Goal: Task Accomplishment & Management: Manage account settings

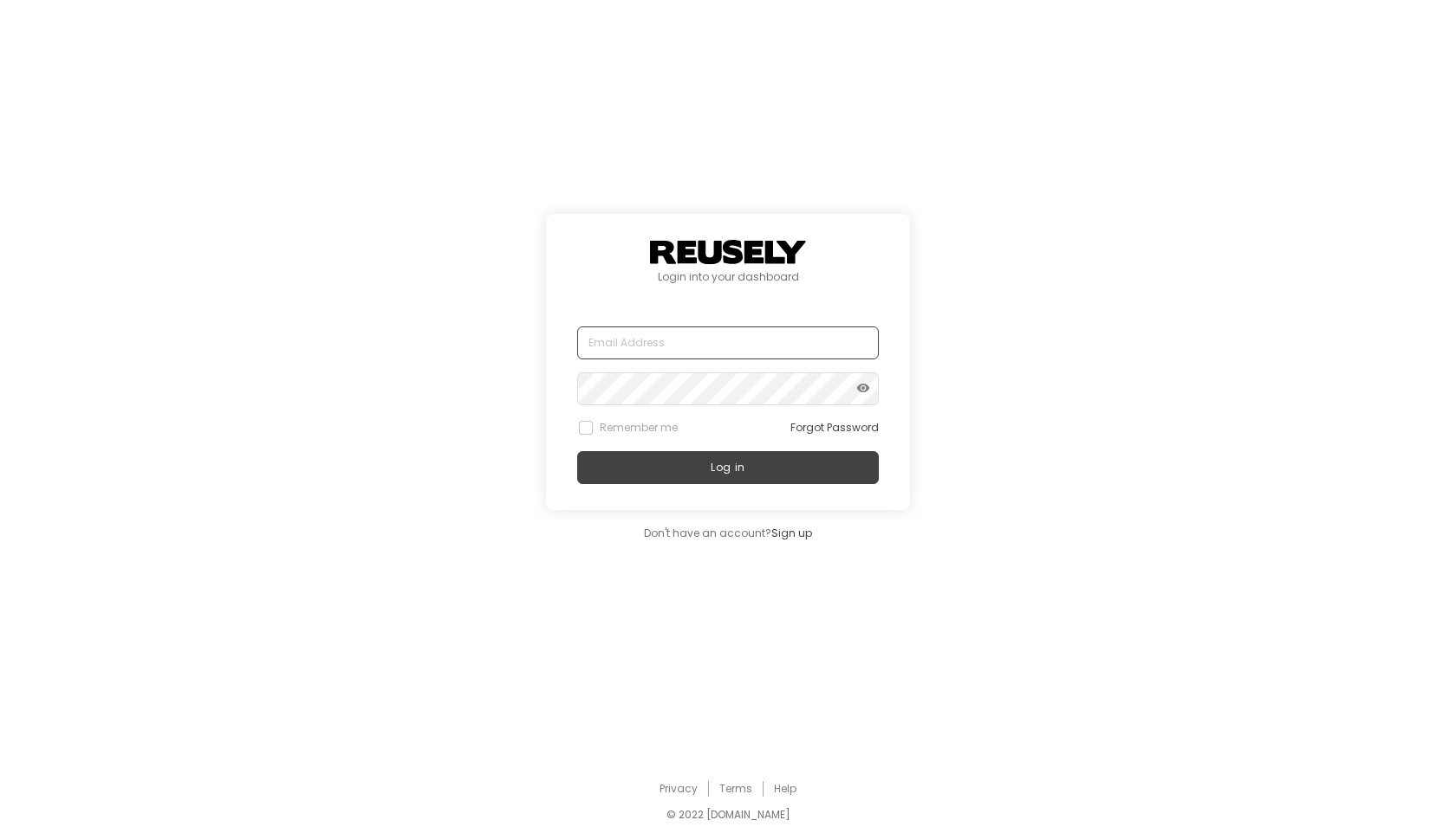
click at [617, 340] on input "text" at bounding box center [728, 344] width 302 height 33
type input "[EMAIL_ADDRESS][PERSON_NAME][DOMAIN_NAME]"
click at [862, 381] on span "visibility" at bounding box center [863, 389] width 14 height 21
click at [770, 462] on button "Log in" at bounding box center [728, 468] width 302 height 33
click at [729, 455] on button "Log in" at bounding box center [728, 468] width 302 height 33
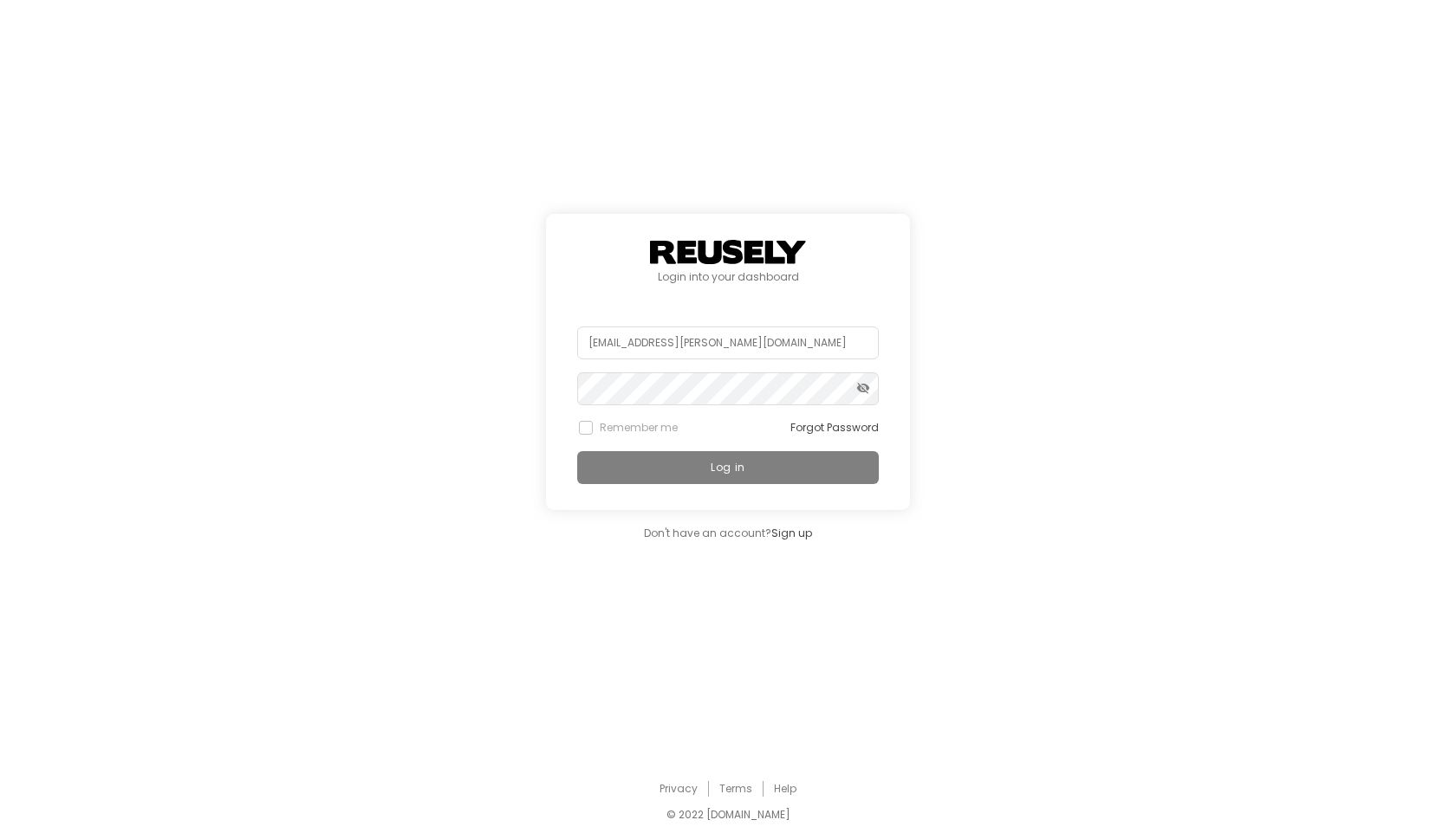
click at [729, 455] on button "Log in" at bounding box center [728, 468] width 302 height 33
click at [729, 455] on p "You can quickly request new devices in" at bounding box center [728, 457] width 229 height 26
click at [729, 455] on button "Log in" at bounding box center [728, 468] width 302 height 33
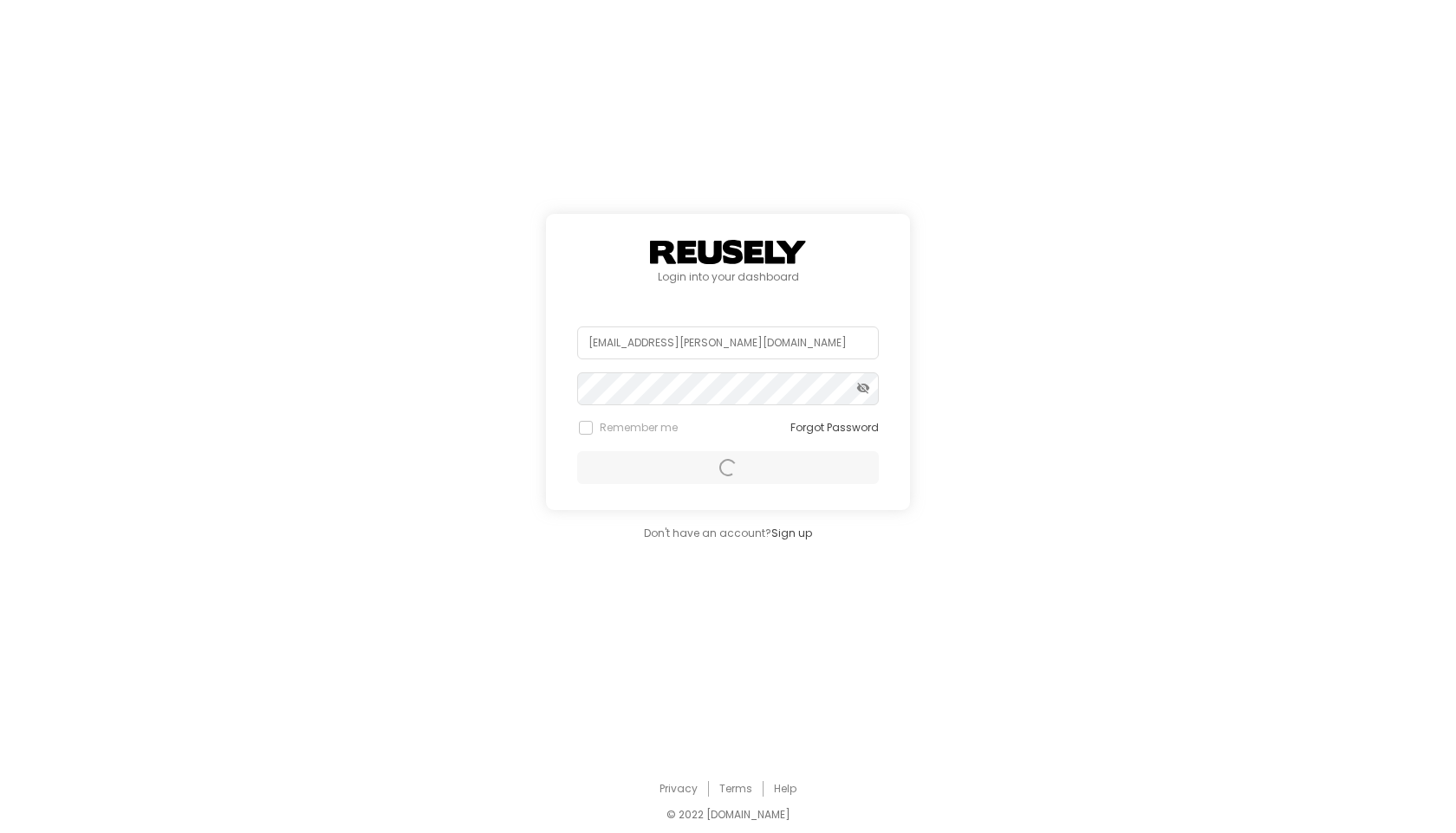
click at [729, 455] on div "Log in" at bounding box center [728, 468] width 302 height 33
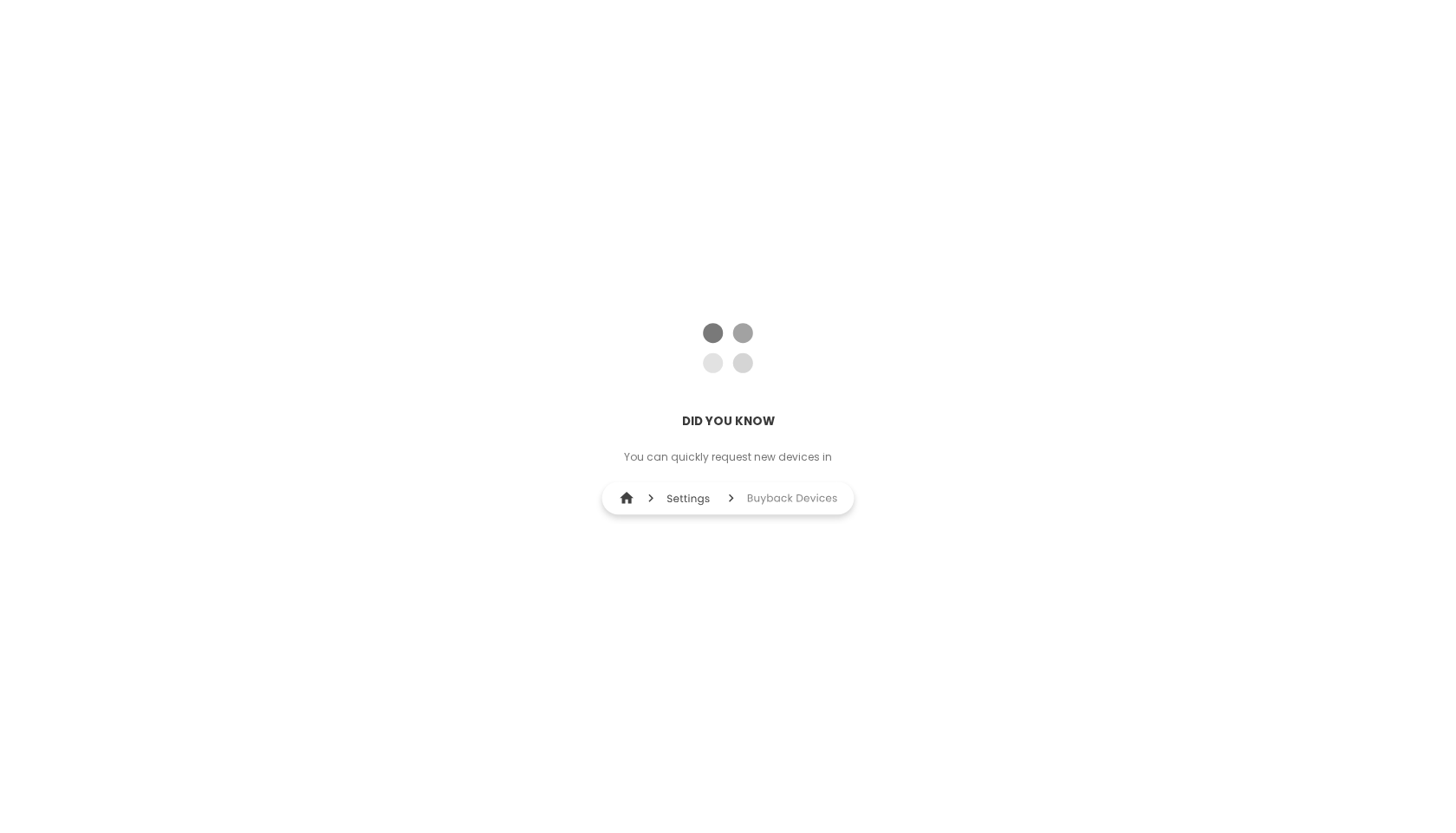
click at [729, 455] on p "You can quickly request new devices in" at bounding box center [728, 457] width 229 height 26
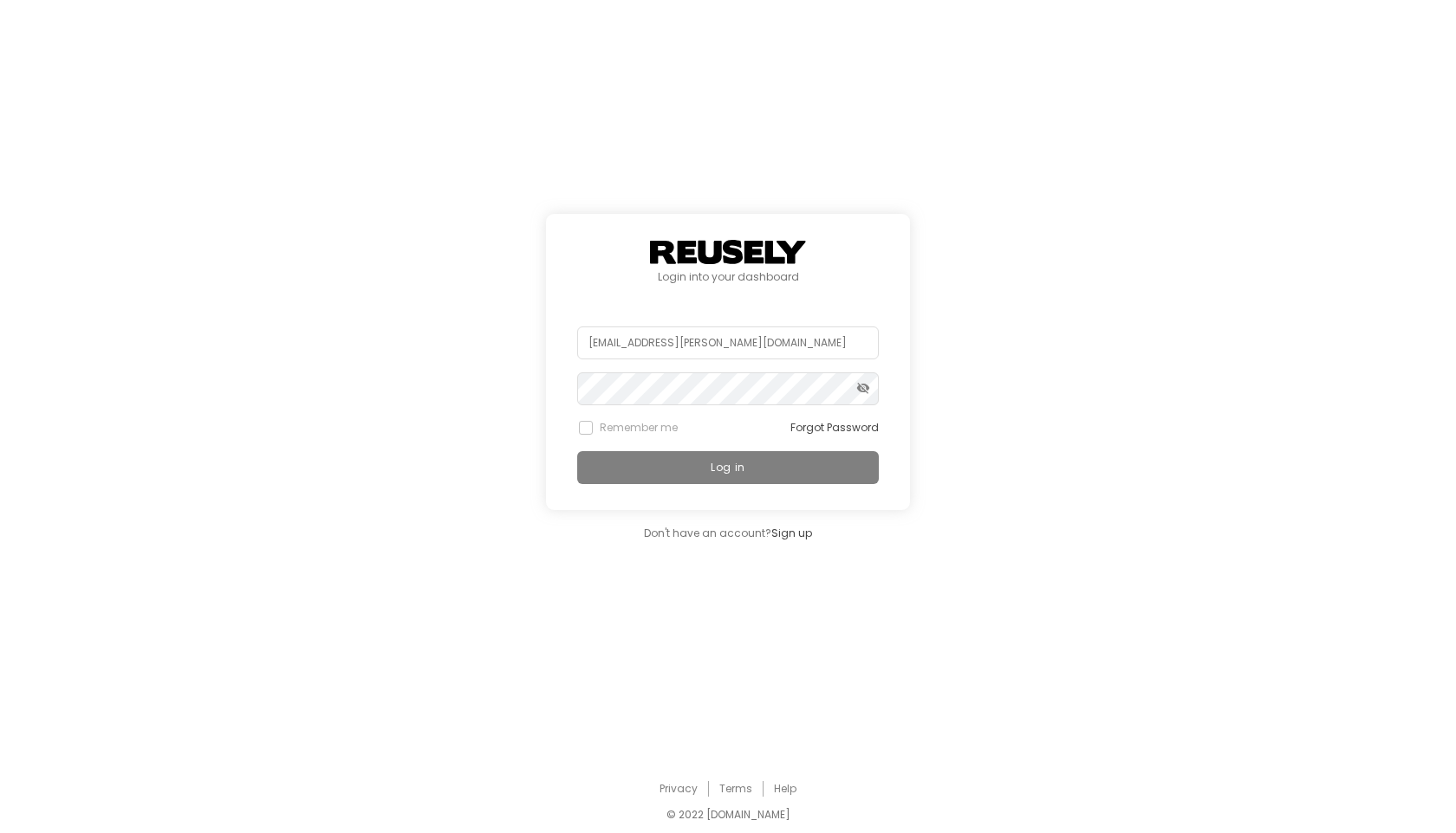
click at [729, 455] on button "Log in" at bounding box center [728, 468] width 302 height 33
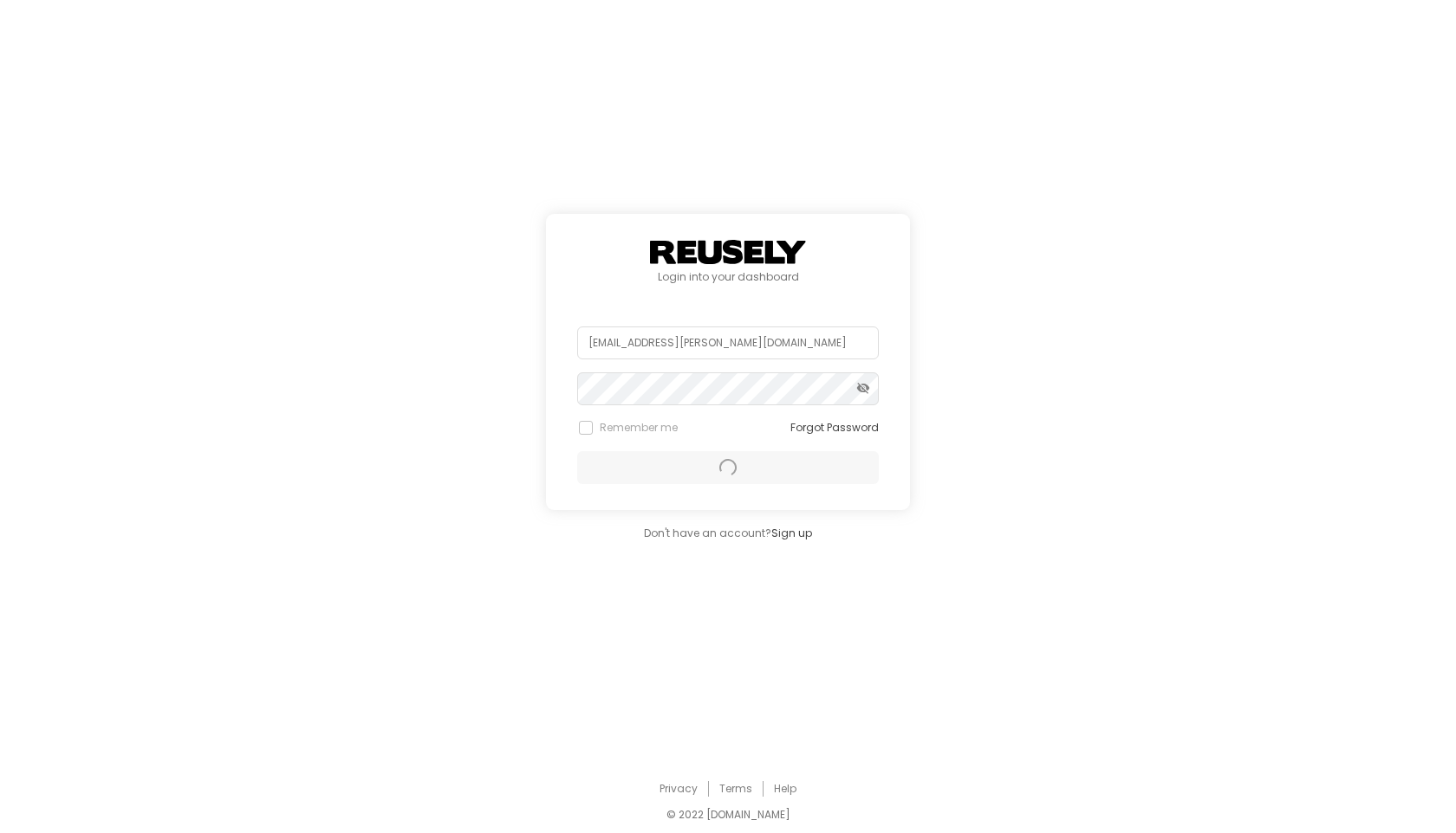
click at [729, 455] on div "Log in" at bounding box center [728, 468] width 302 height 33
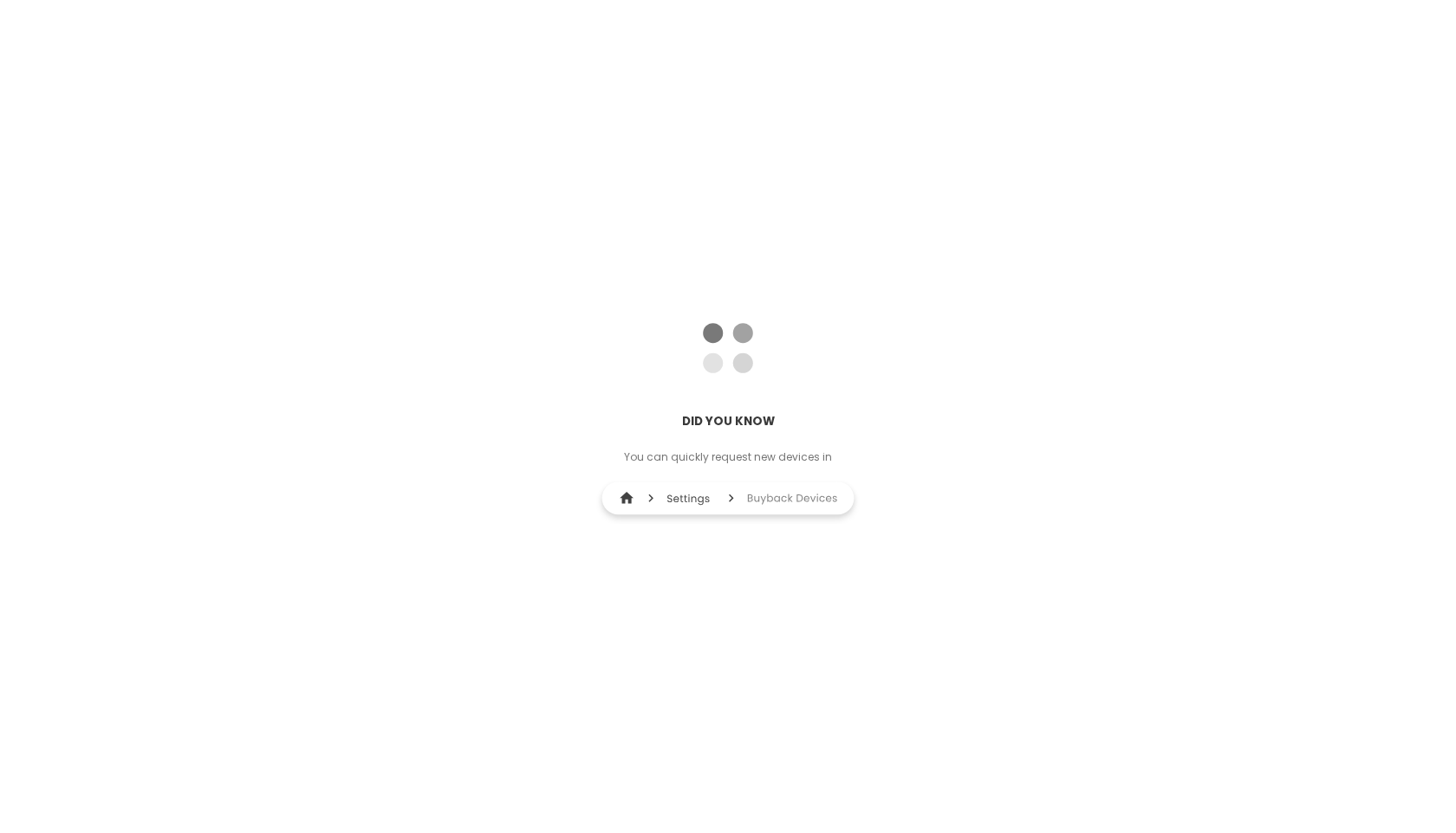
click at [729, 455] on p "You can quickly request new devices in" at bounding box center [728, 457] width 229 height 26
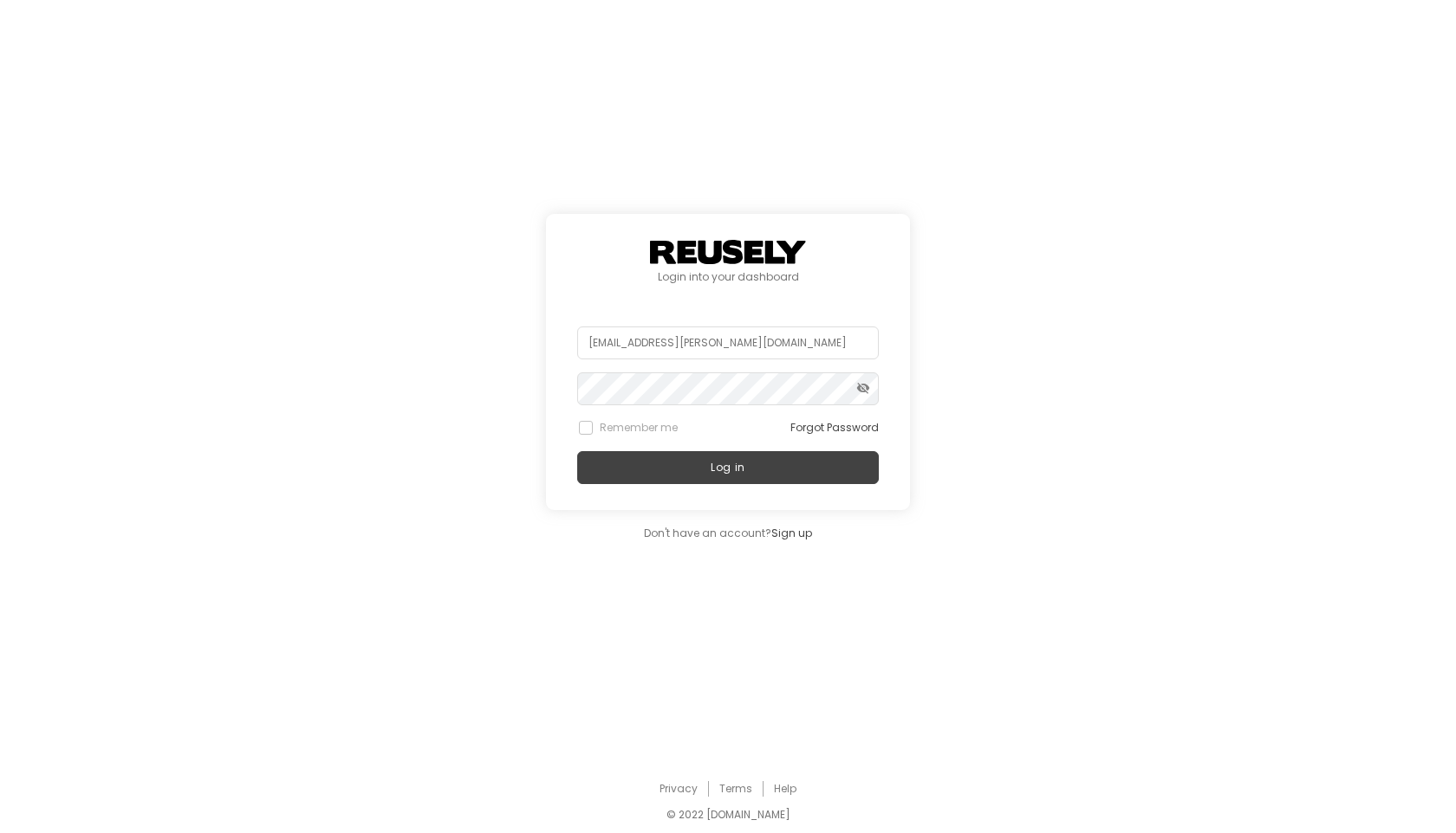
click at [641, 445] on form "[EMAIL_ADDRESS][PERSON_NAME][DOMAIN_NAME] visibility_off Remember me Forgot Pas…" at bounding box center [728, 406] width 302 height 157
click at [640, 455] on button "Log in" at bounding box center [728, 468] width 302 height 33
click at [639, 455] on button "Log in" at bounding box center [728, 468] width 302 height 33
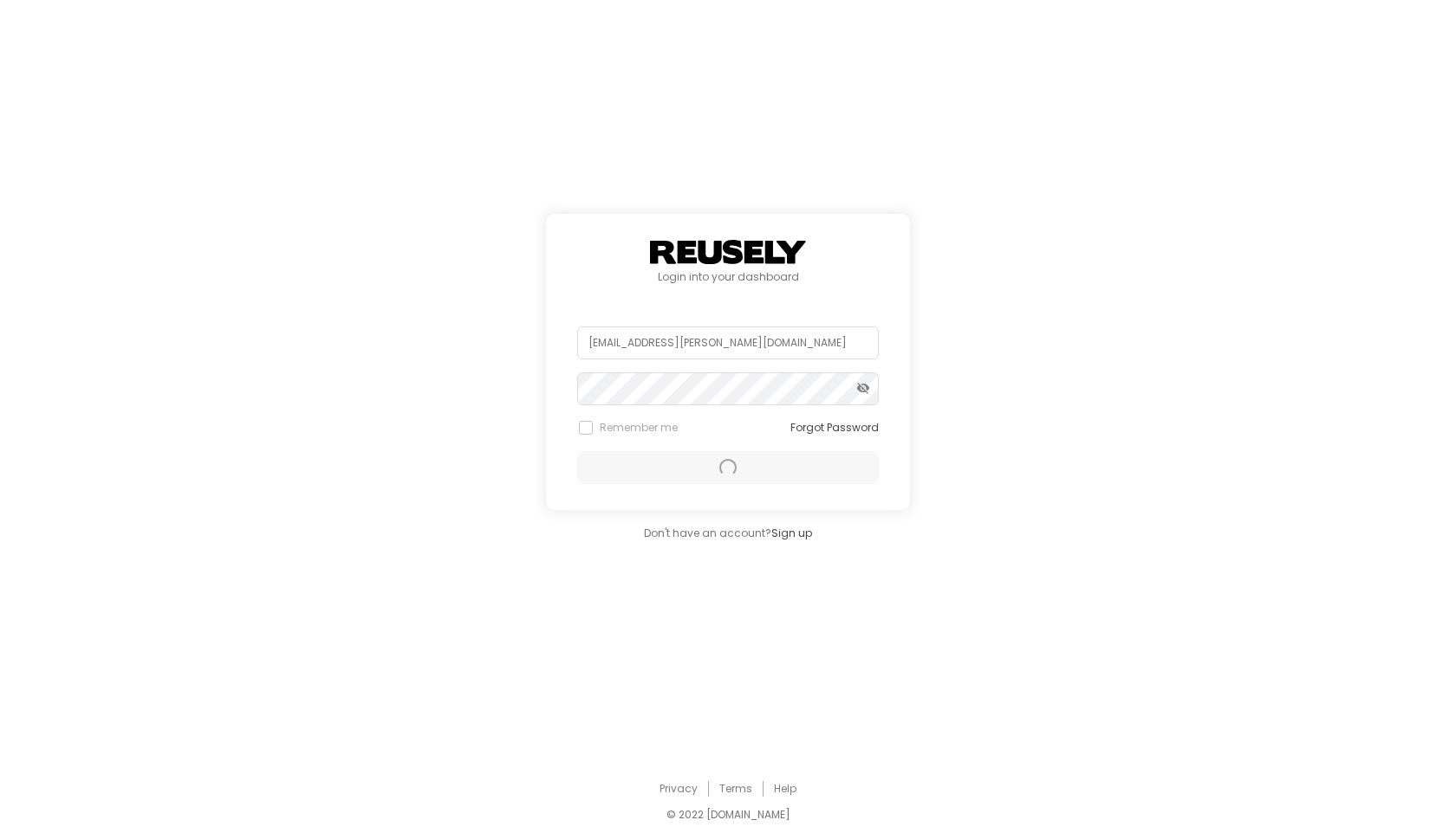
click at [639, 455] on div "Log in" at bounding box center [728, 468] width 302 height 33
click at [0, 0] on p "You can quickly request new devices in" at bounding box center [0, 0] width 0 height 0
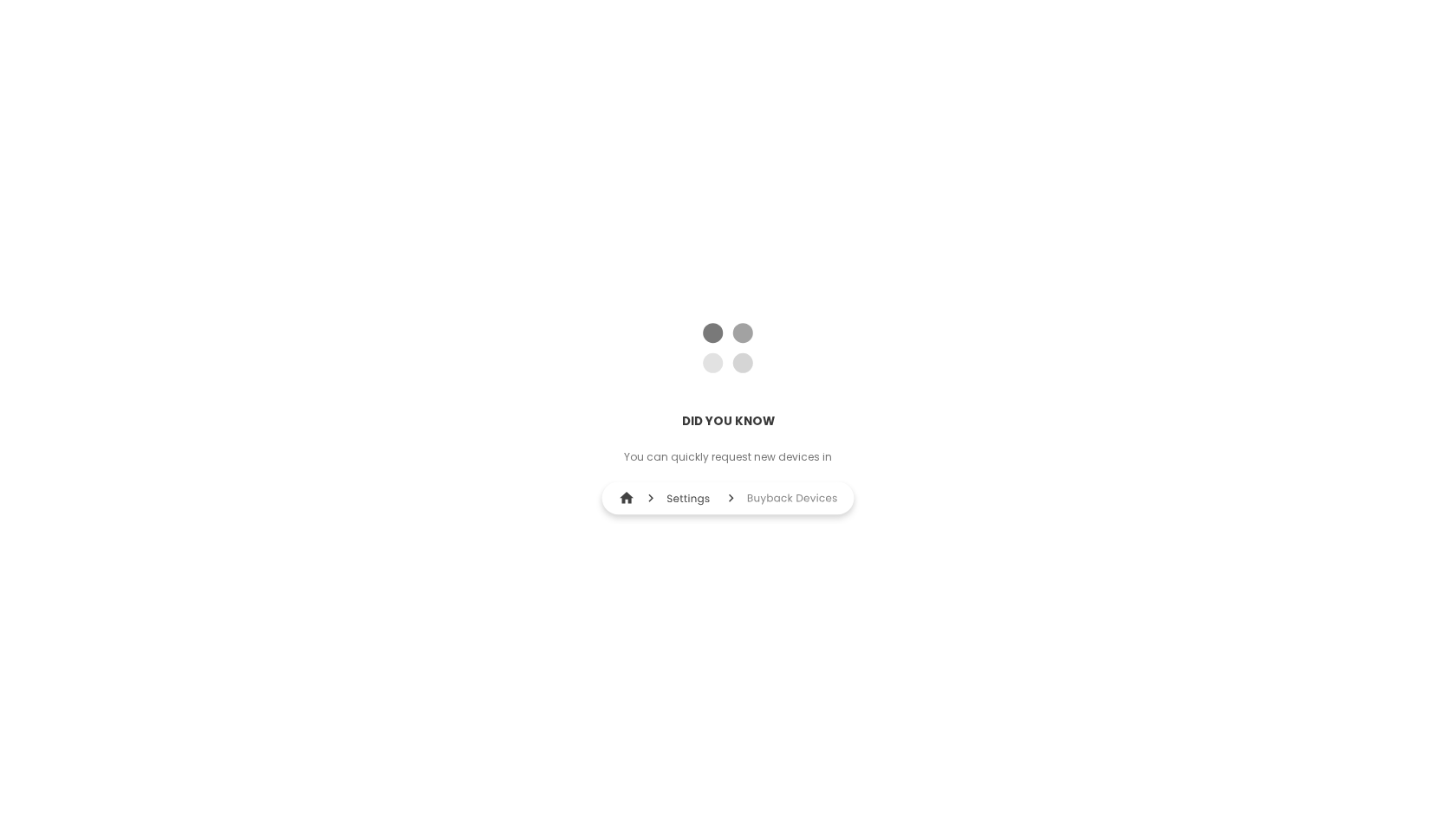
click at [639, 455] on p "You can quickly request new devices in" at bounding box center [728, 457] width 229 height 26
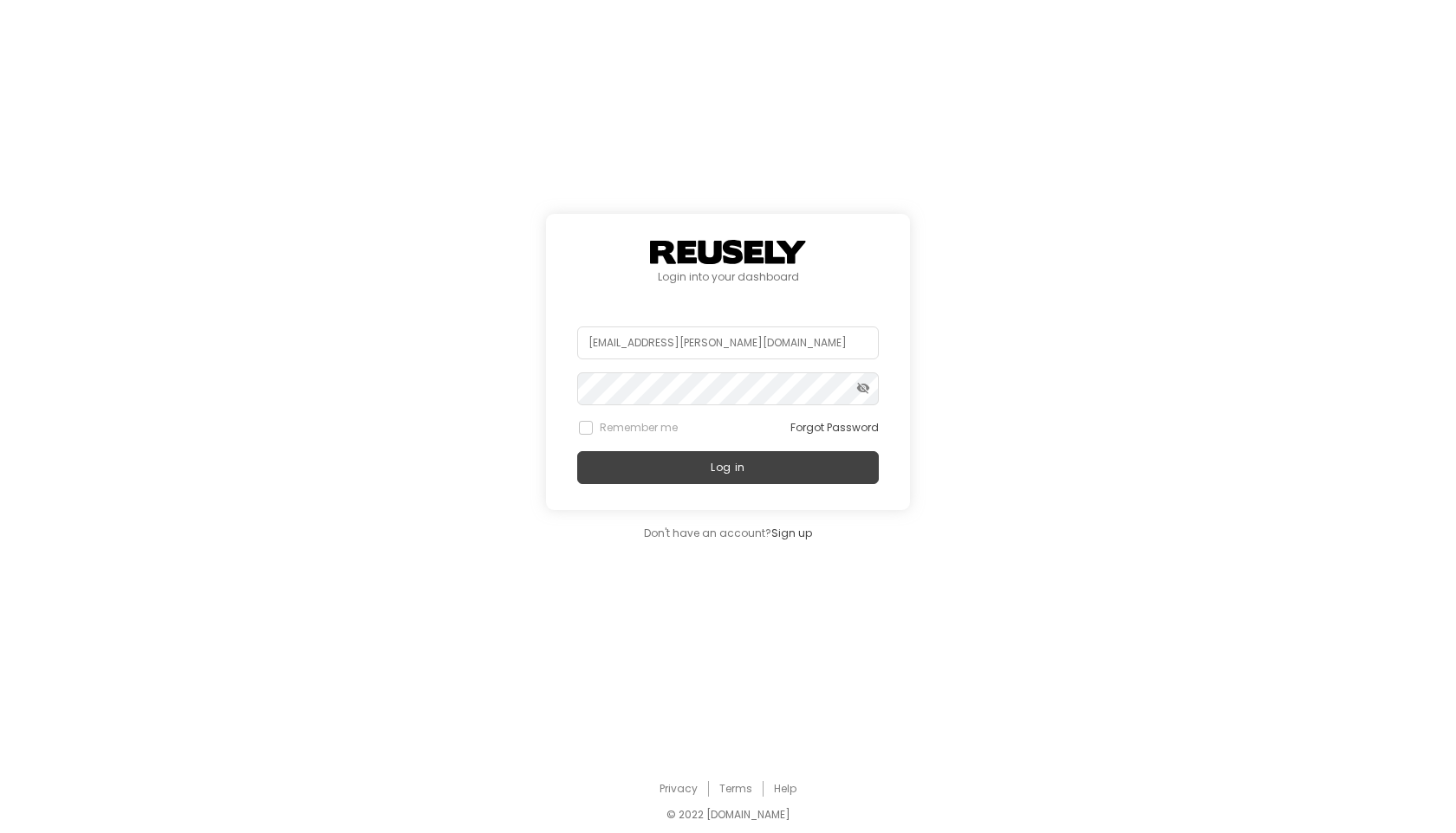
click at [639, 455] on button "Log in" at bounding box center [728, 468] width 302 height 33
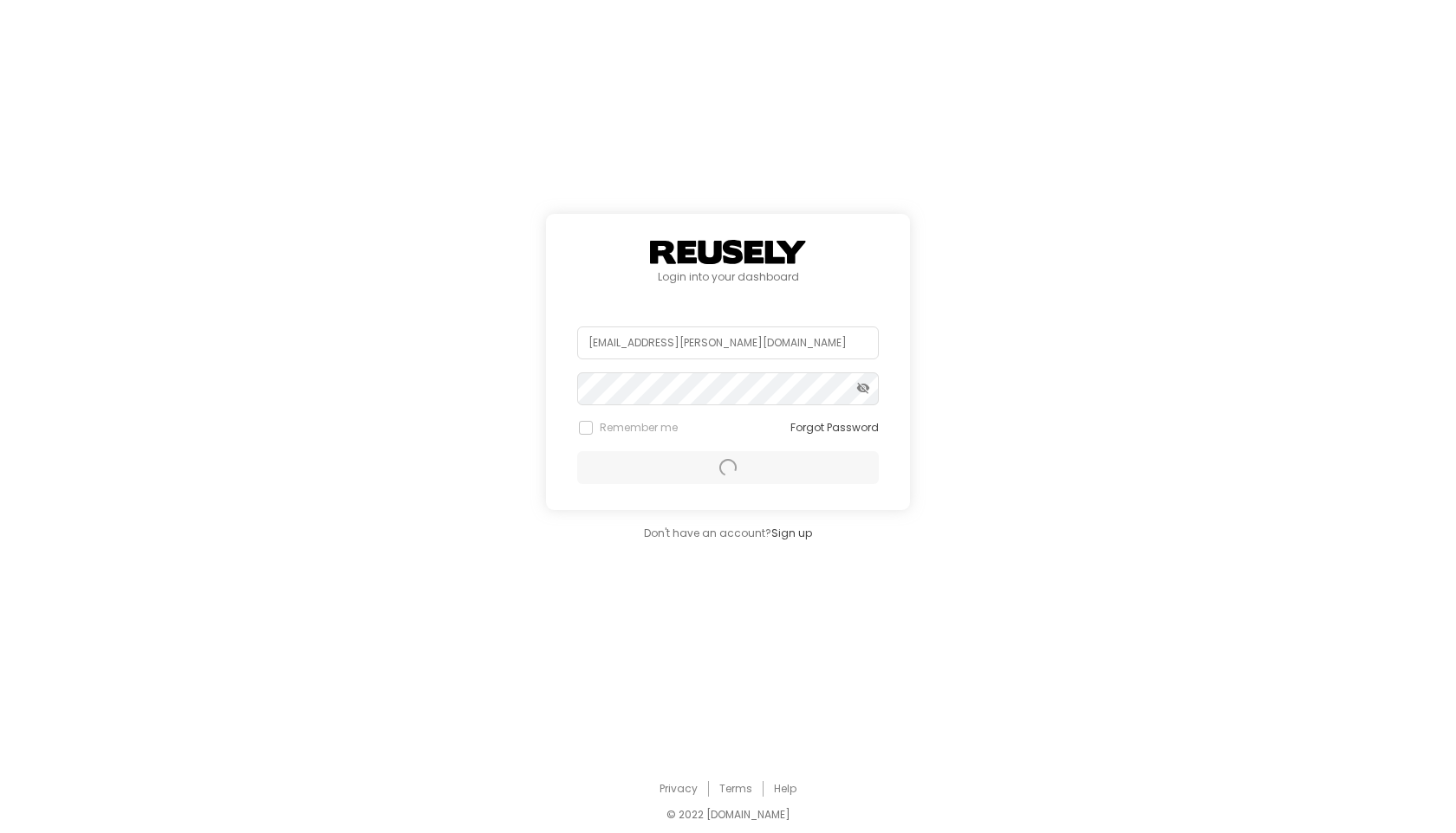
click at [639, 455] on div "Log in" at bounding box center [728, 468] width 302 height 33
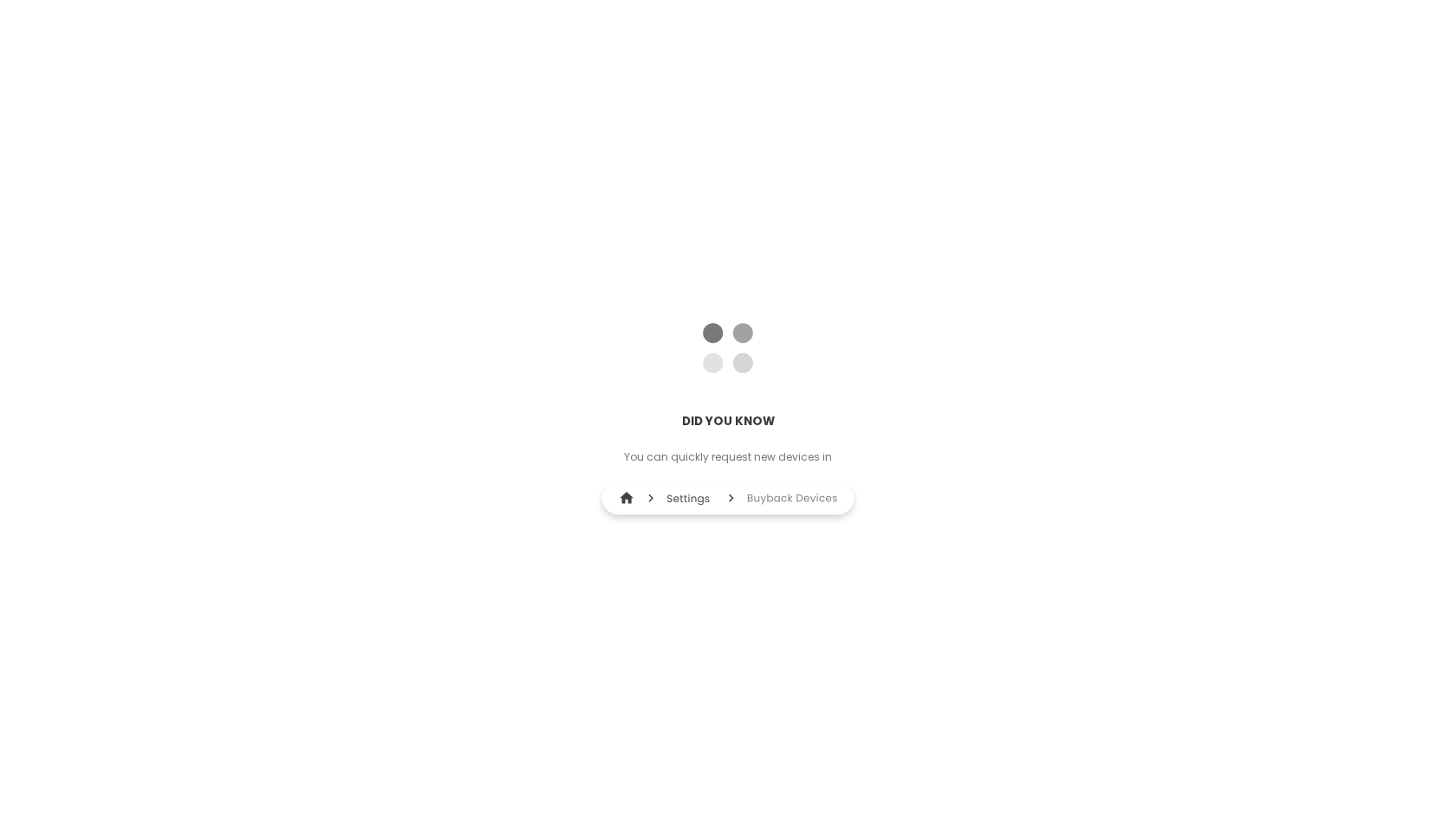
click at [639, 455] on p "You can quickly request new devices in" at bounding box center [728, 457] width 229 height 26
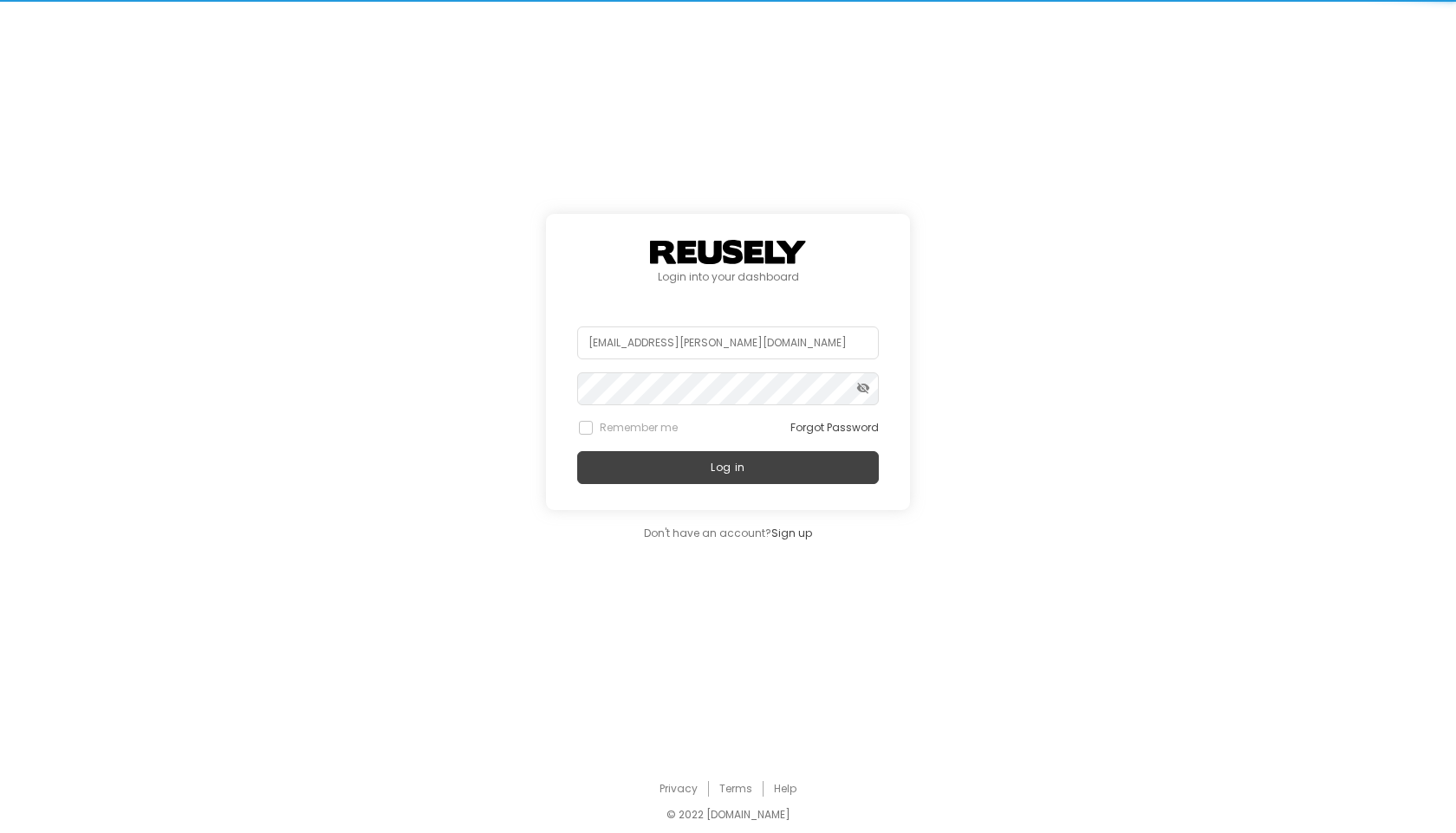
click at [639, 455] on p "You can quickly request new devices in" at bounding box center [728, 457] width 229 height 26
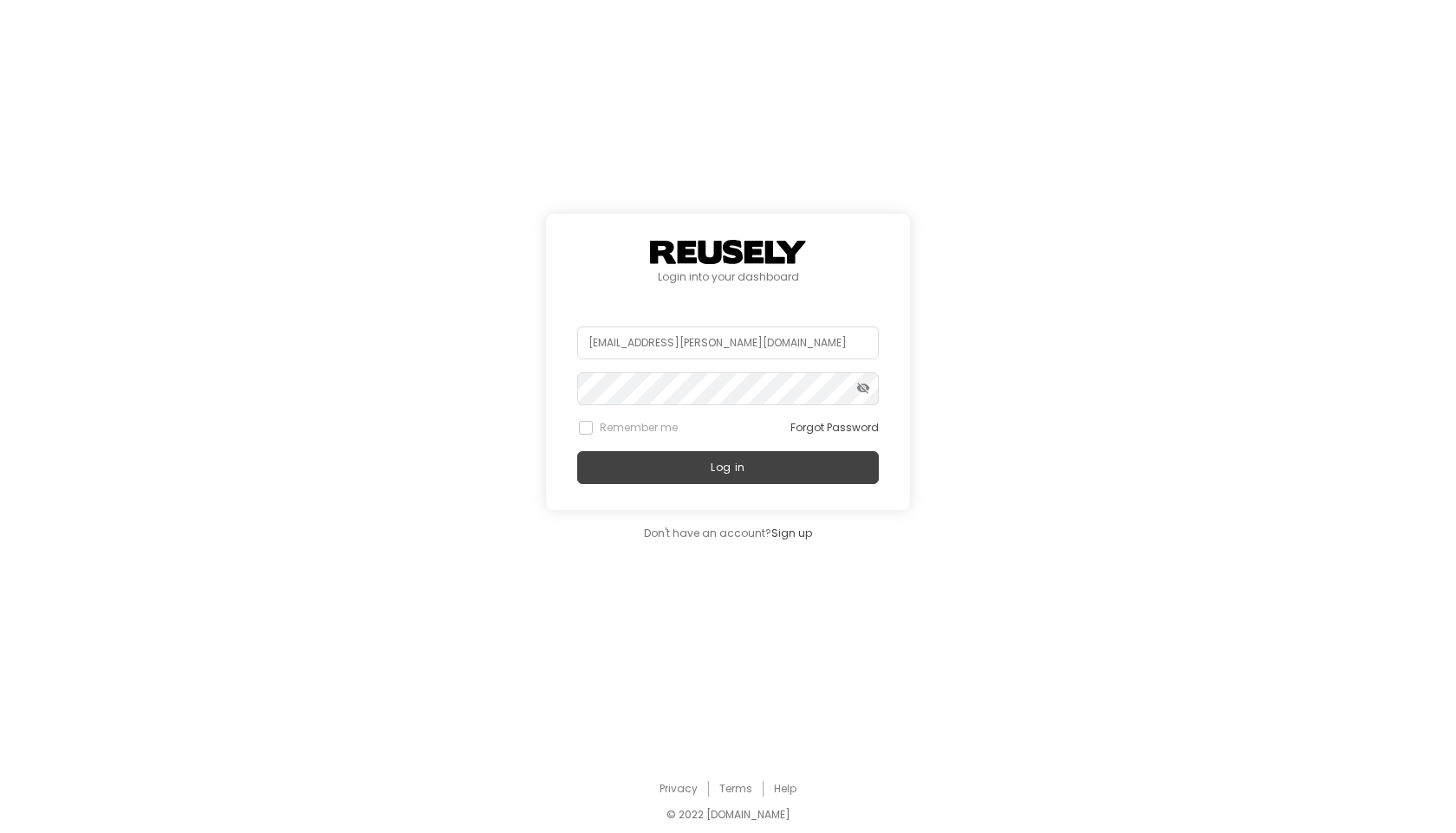
click at [639, 455] on button "Log in" at bounding box center [728, 468] width 302 height 33
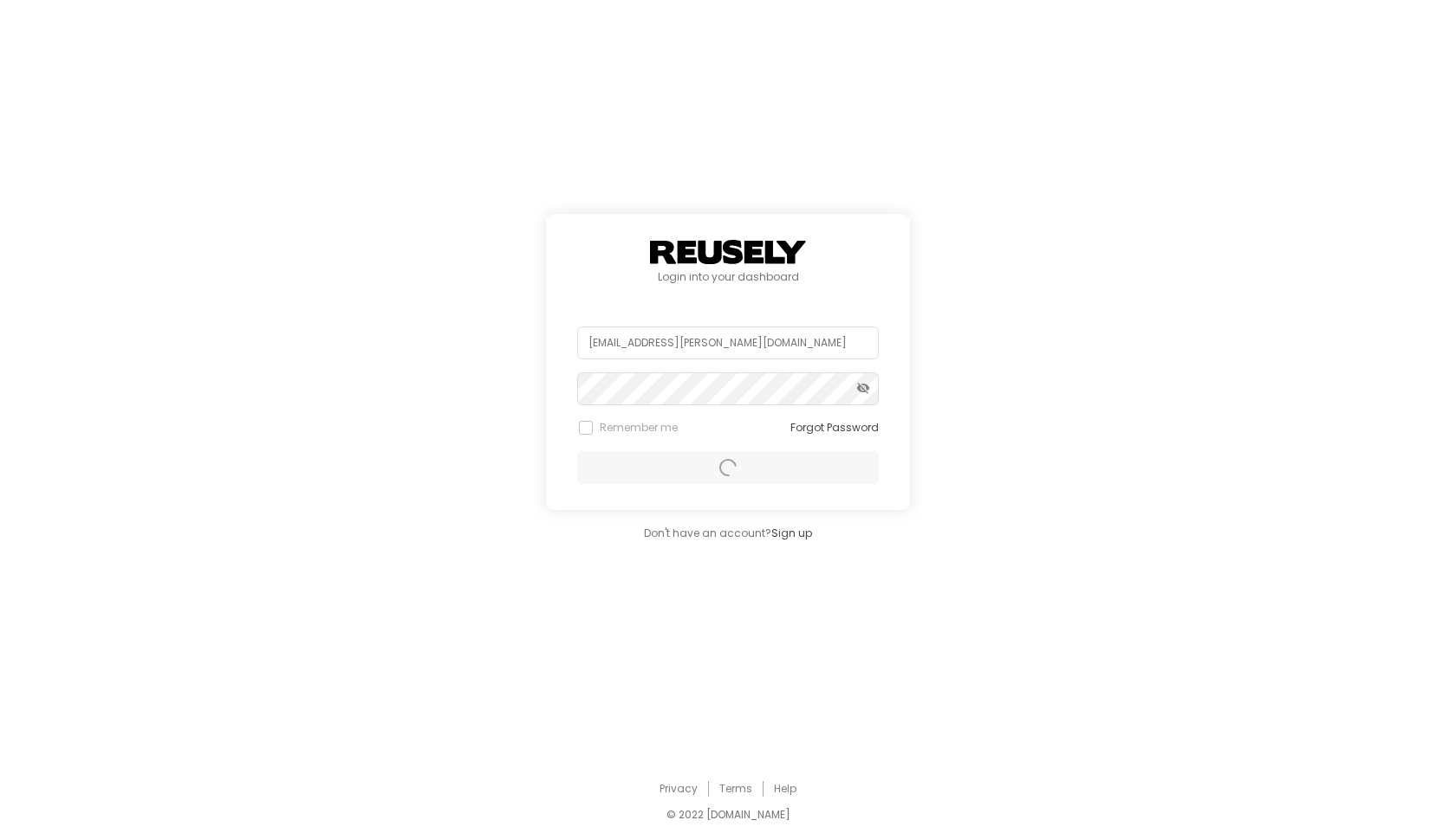
click at [639, 455] on div "Log in" at bounding box center [728, 468] width 302 height 33
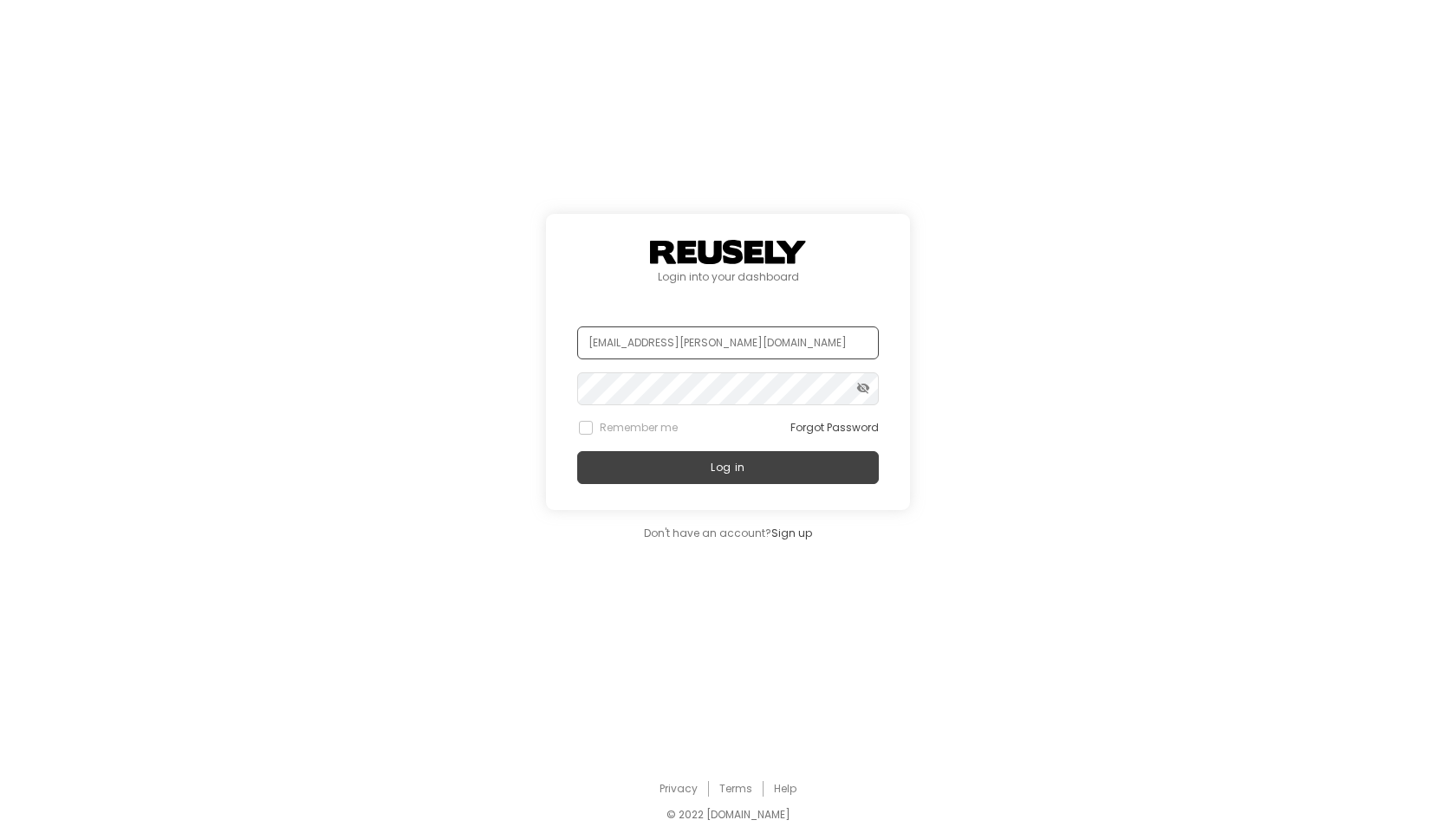
click at [609, 348] on input "[EMAIL_ADDRESS][PERSON_NAME][DOMAIN_NAME]" at bounding box center [728, 344] width 302 height 33
